Goal: Task Accomplishment & Management: Use online tool/utility

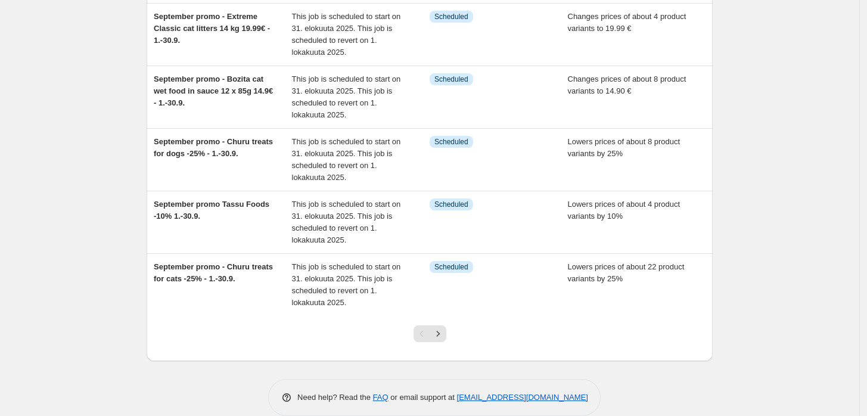
scroll to position [424, 0]
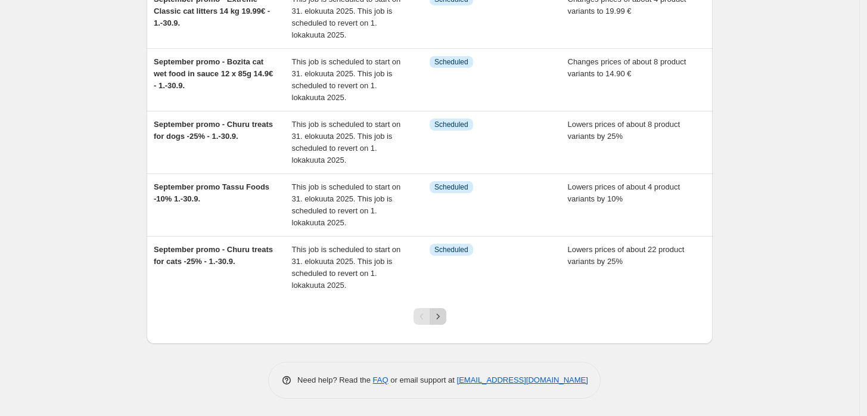
click at [438, 319] on icon "Next" at bounding box center [438, 316] width 12 height 12
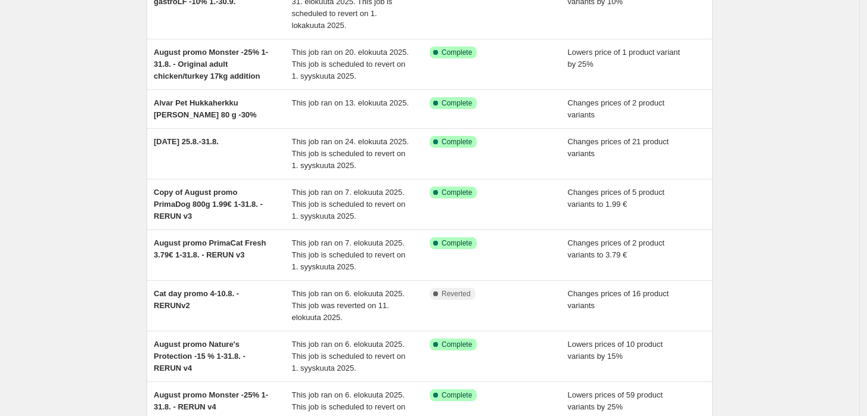
scroll to position [0, 0]
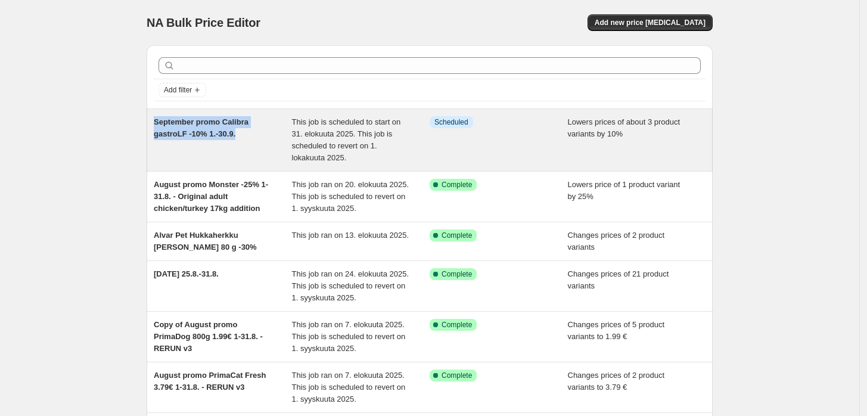
drag, startPoint x: 250, startPoint y: 132, endPoint x: 152, endPoint y: 123, distance: 98.7
click at [152, 123] on div "September promo Calibra gastroLF -10% 1.-30.9. This job is scheduled to start o…" at bounding box center [430, 140] width 566 height 62
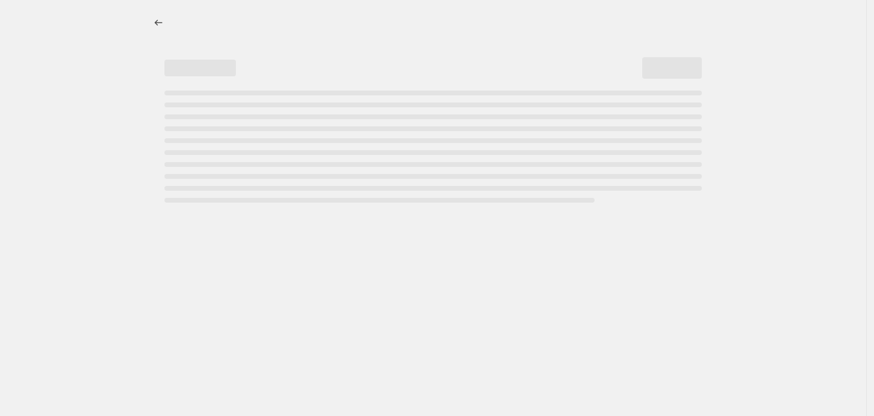
select select "percentage"
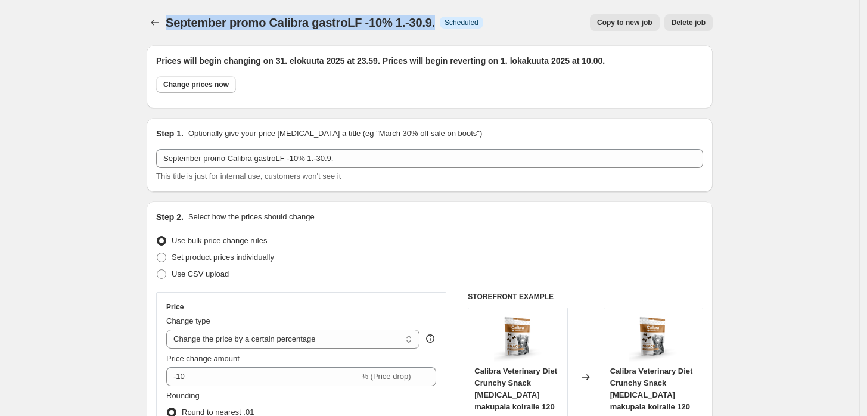
drag, startPoint x: 436, startPoint y: 23, endPoint x: 170, endPoint y: 20, distance: 265.7
click at [170, 20] on span "September promo Calibra gastroLF -10% 1.-30.9." at bounding box center [300, 22] width 269 height 13
copy span "September promo Calibra gastroLF -10% 1.-30.9."
click at [161, 27] on icon "Price change jobs" at bounding box center [155, 23] width 12 height 12
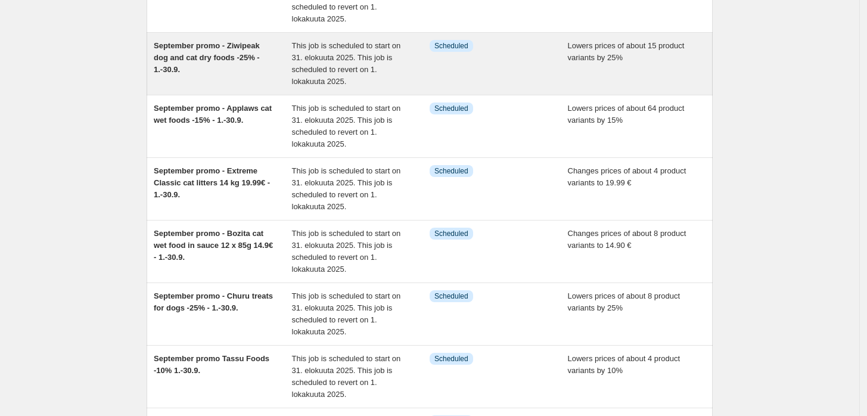
scroll to position [424, 0]
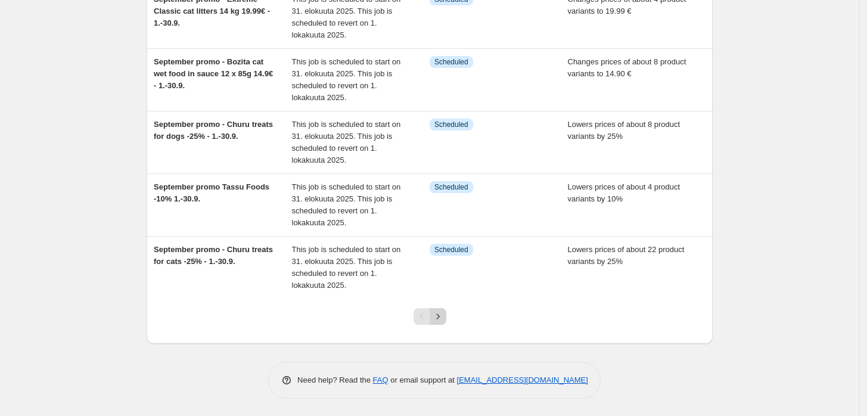
click at [443, 317] on icon "Next" at bounding box center [438, 316] width 12 height 12
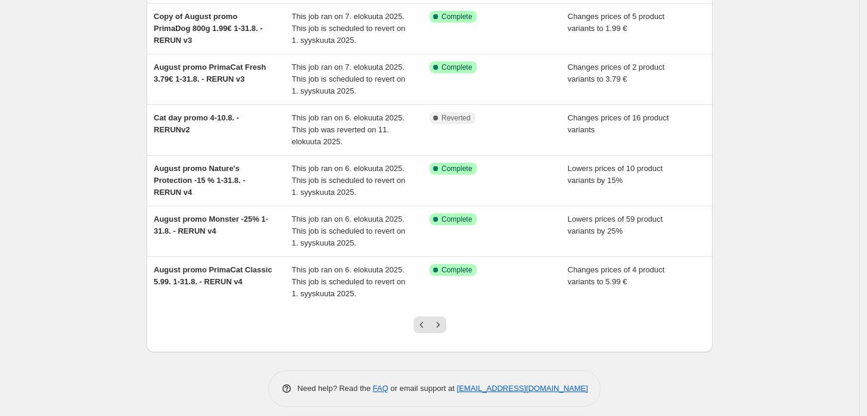
scroll to position [316, 0]
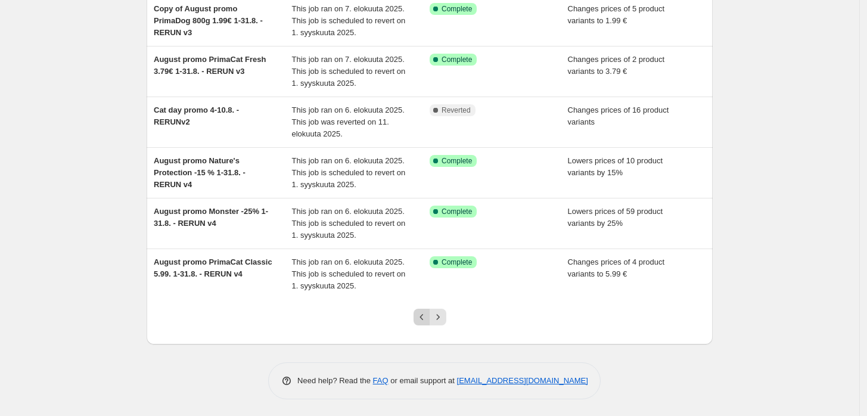
click at [428, 316] on icon "Previous" at bounding box center [422, 317] width 12 height 12
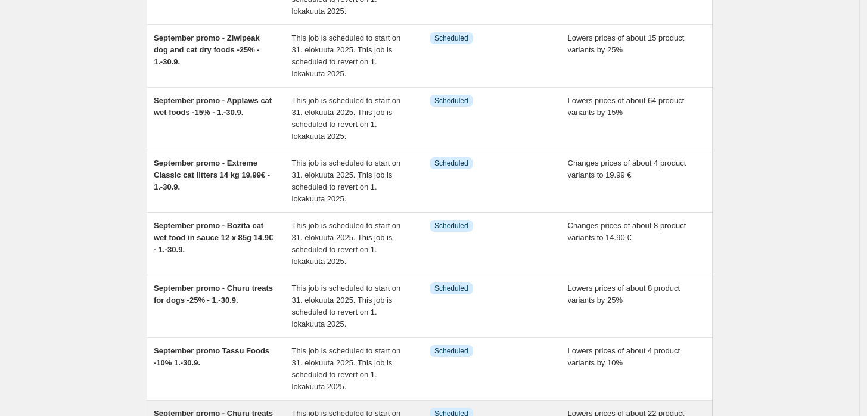
scroll to position [424, 0]
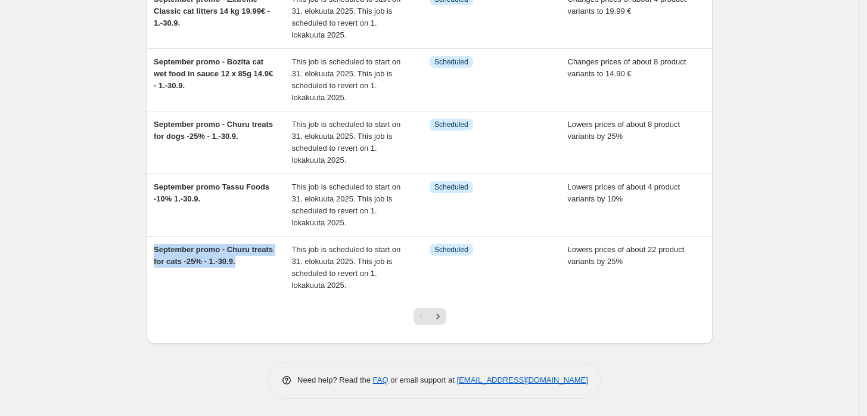
drag, startPoint x: 270, startPoint y: 261, endPoint x: 148, endPoint y: 247, distance: 123.5
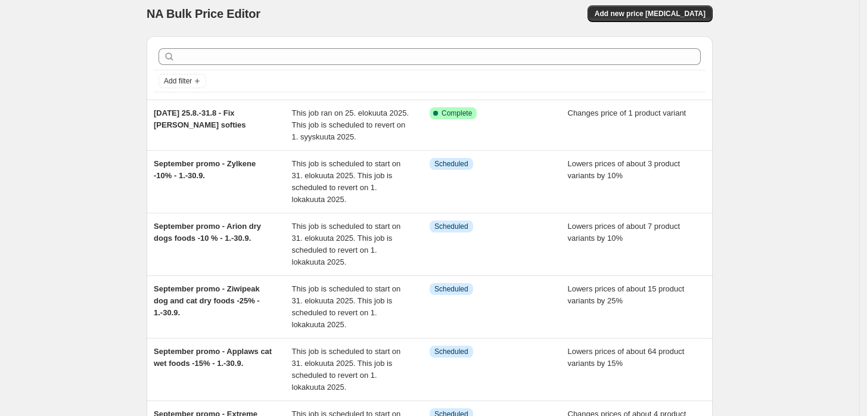
scroll to position [0, 0]
